Goal: Task Accomplishment & Management: Use online tool/utility

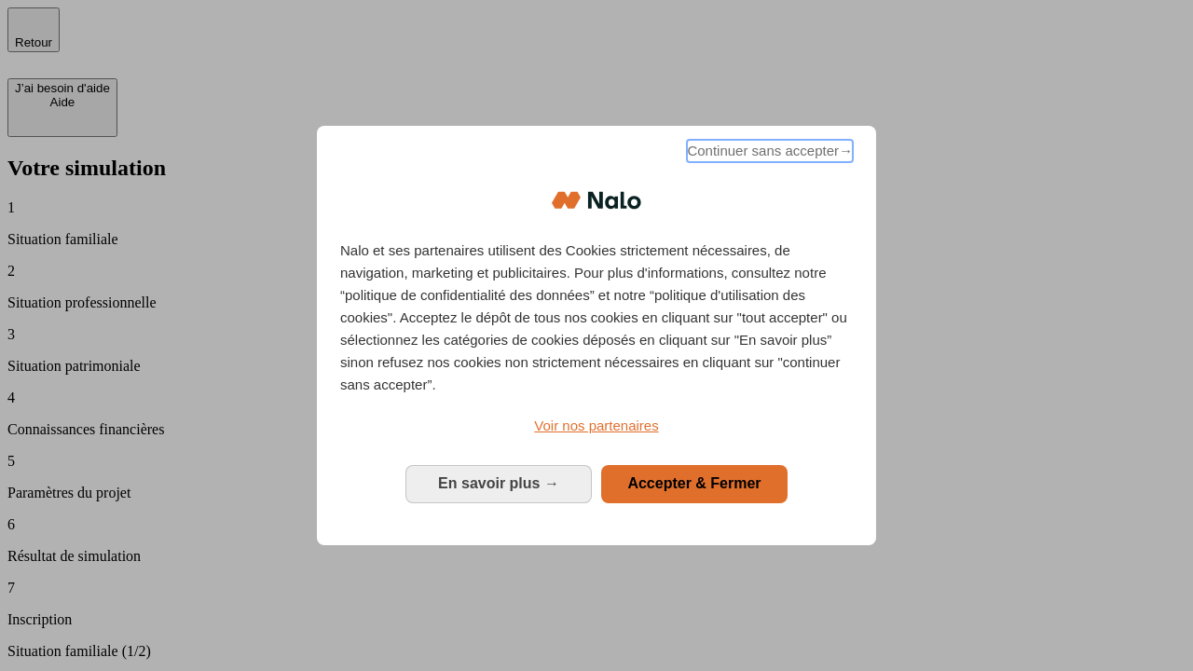
click at [768, 154] on span "Continuer sans accepter →" at bounding box center [770, 151] width 166 height 22
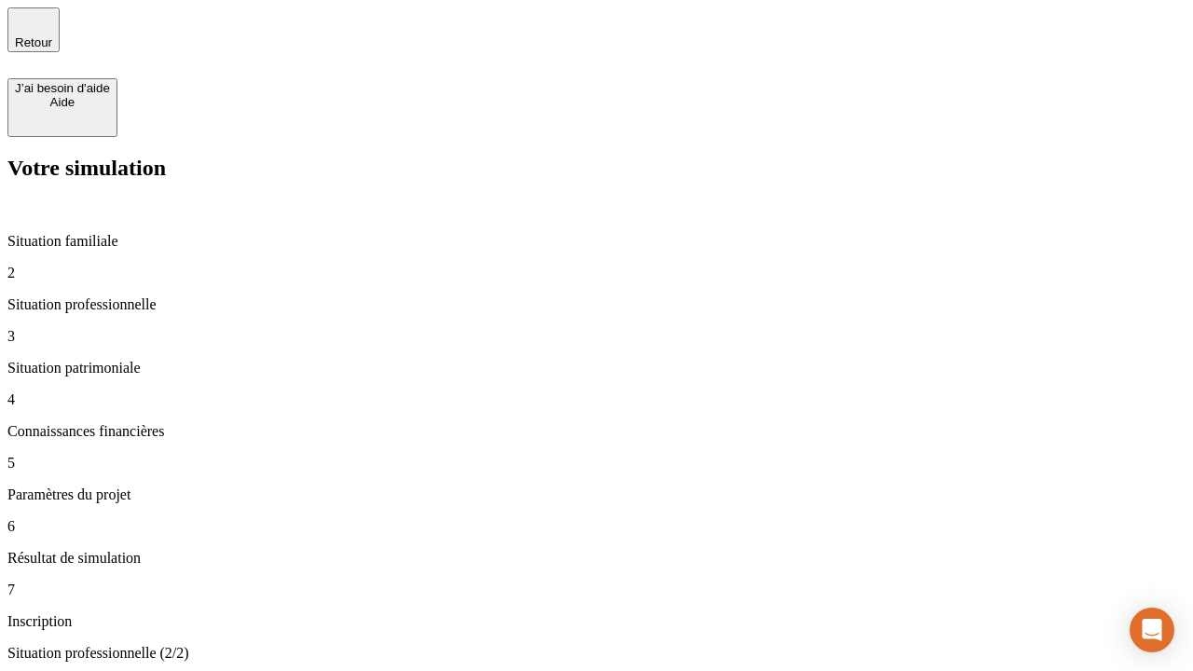
type input "70 000"
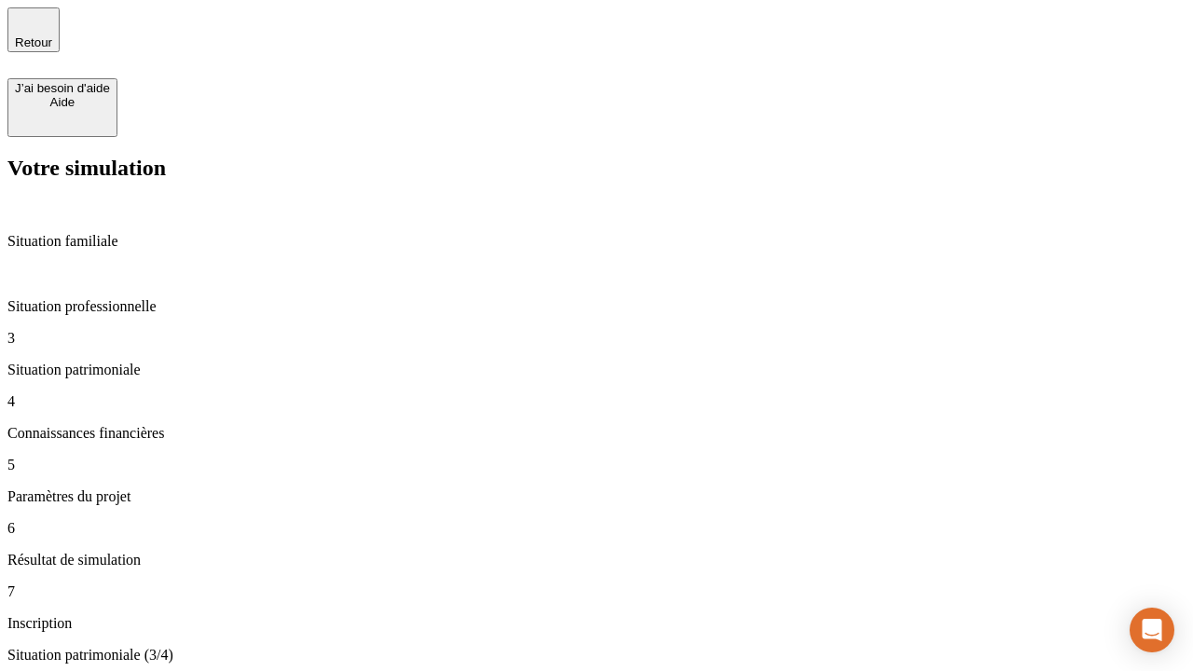
type input "800"
type input "6"
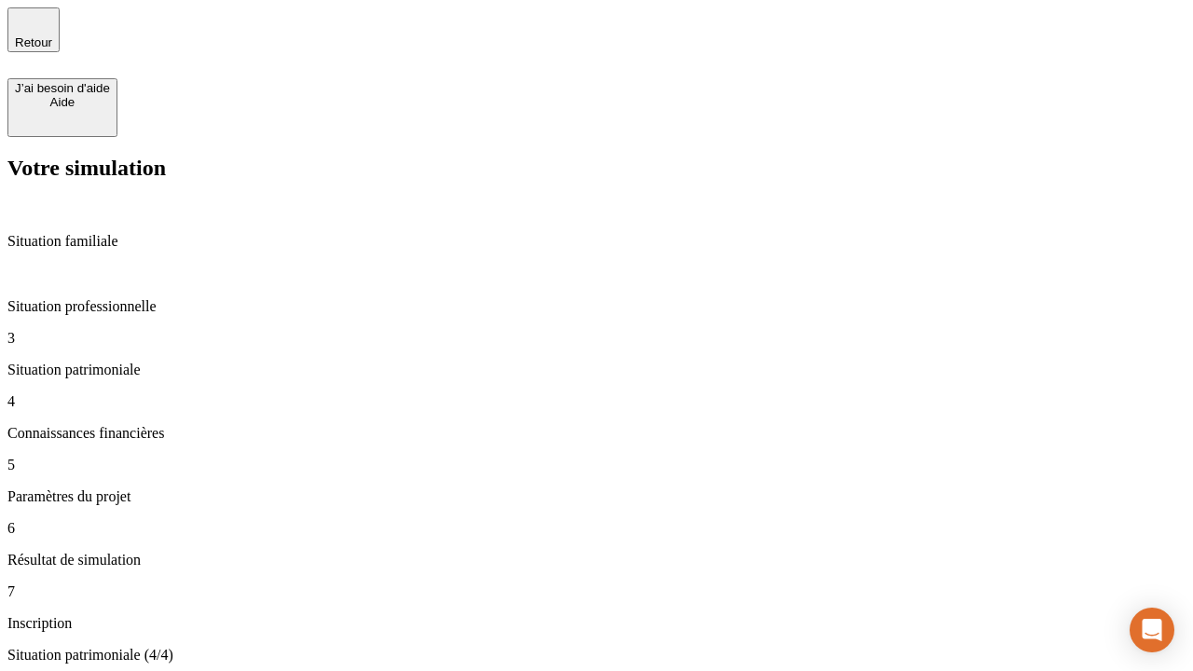
type input "400"
type input "3"
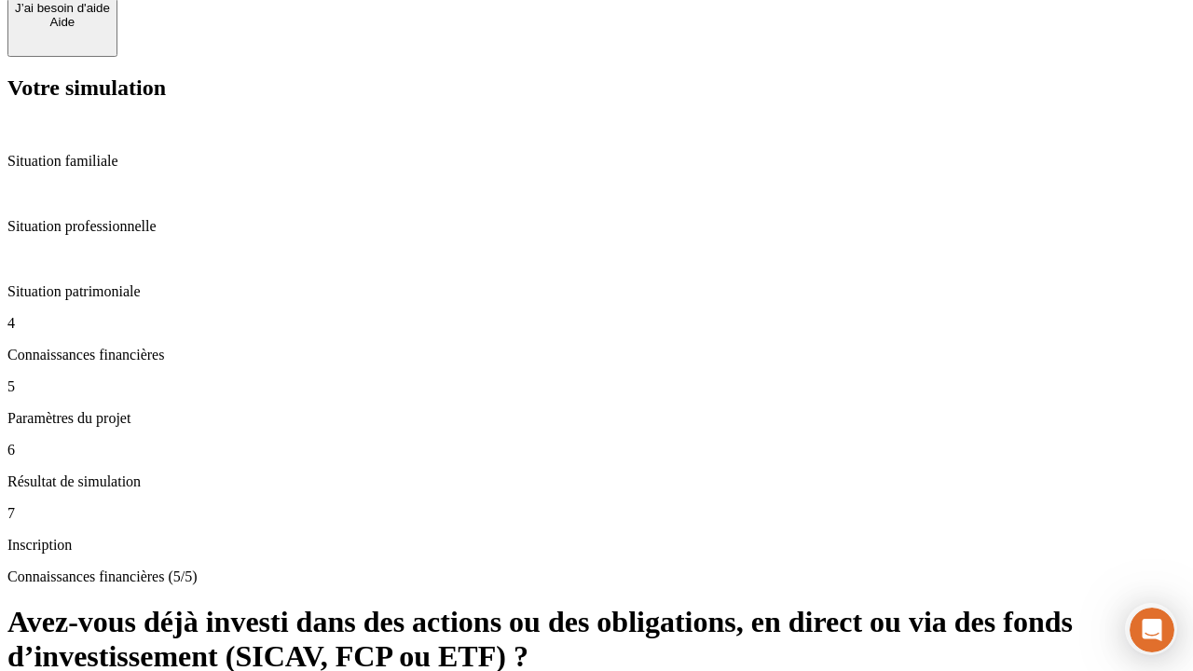
scroll to position [136, 0]
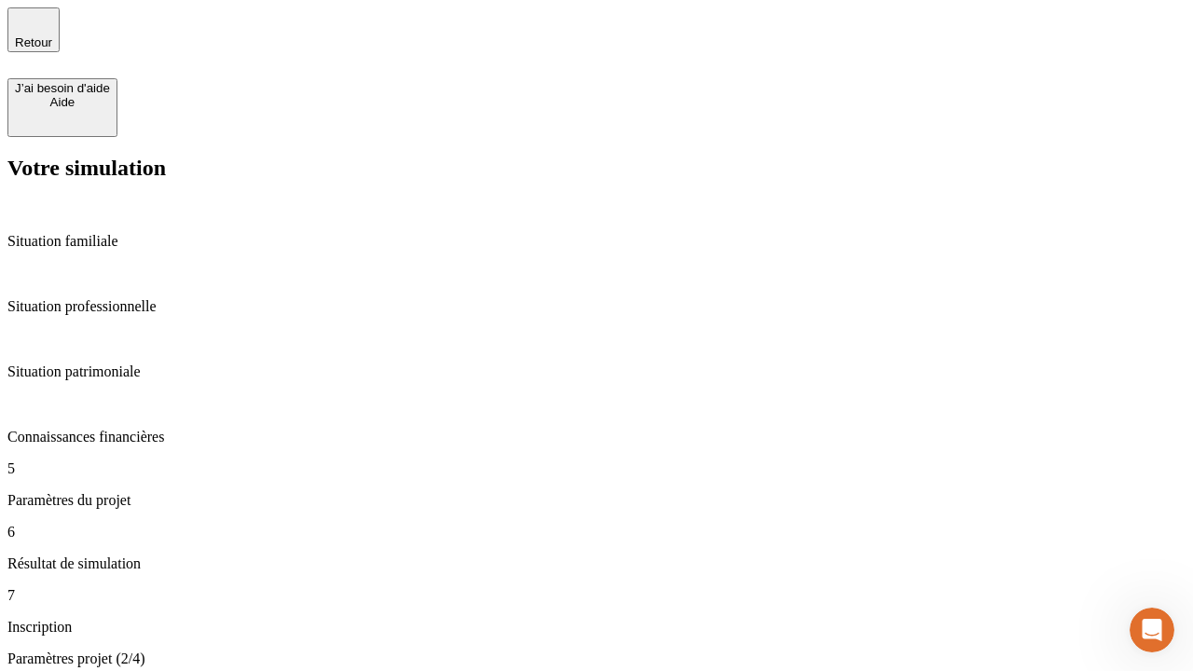
type input "35"
type input "500"
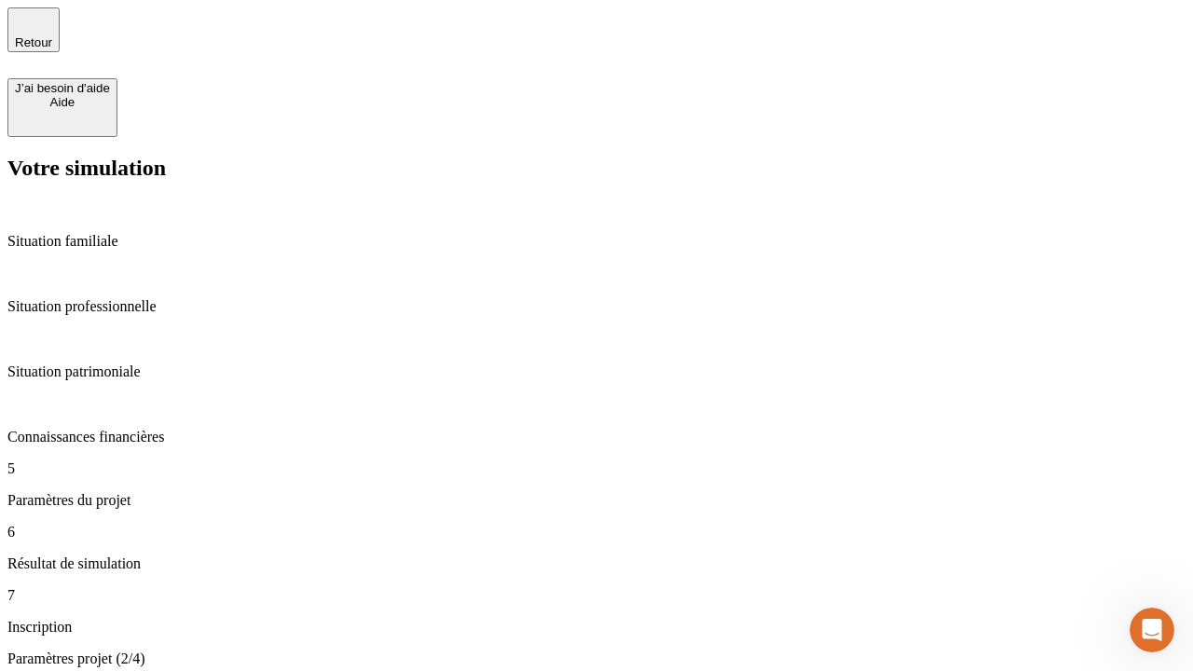
type input "640"
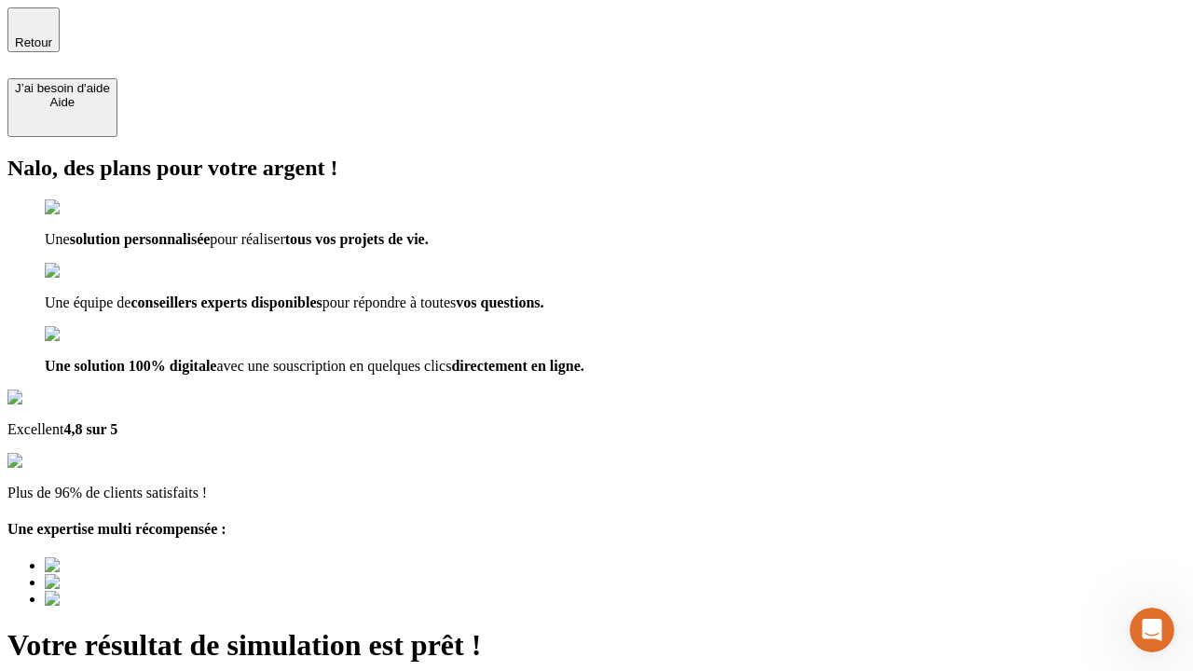
type input "[EMAIL_ADDRESS][DOMAIN_NAME]"
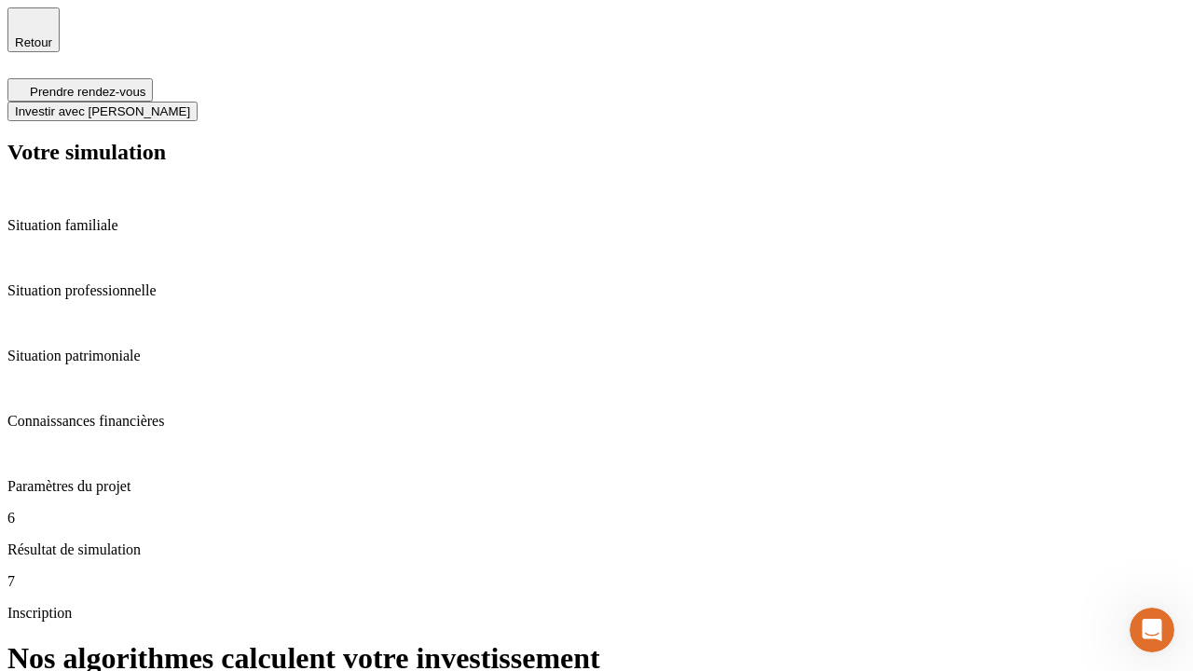
click at [190, 104] on span "Investir avec [PERSON_NAME]" at bounding box center [102, 111] width 175 height 14
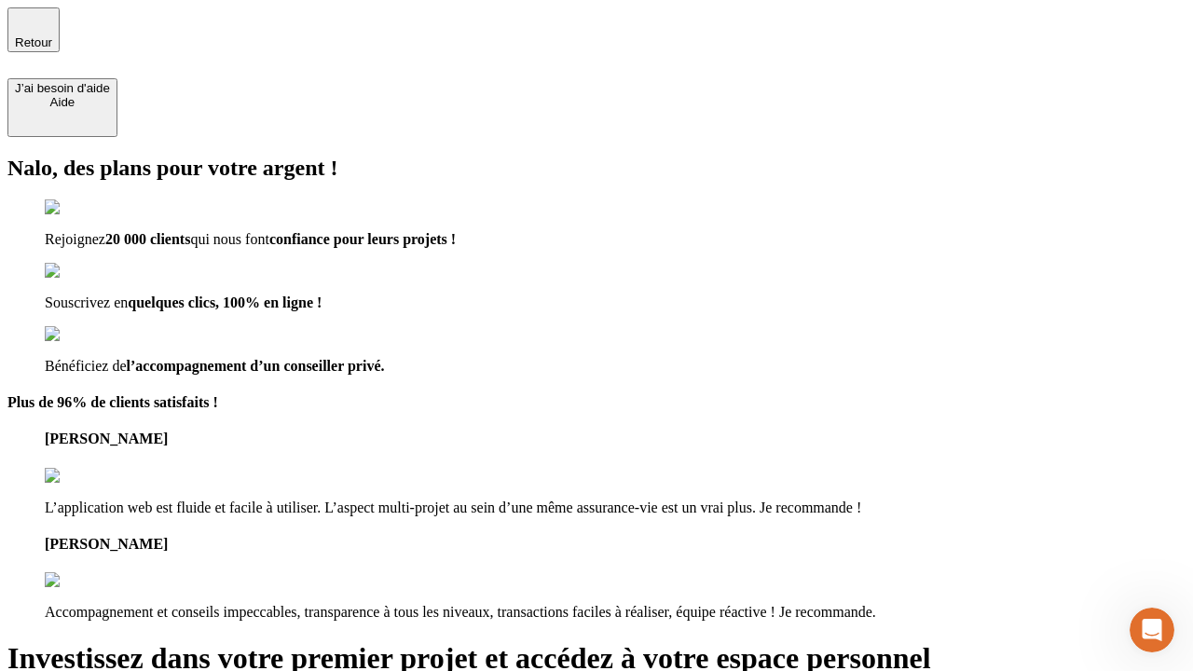
type input "abc"
